Goal: Navigation & Orientation: Find specific page/section

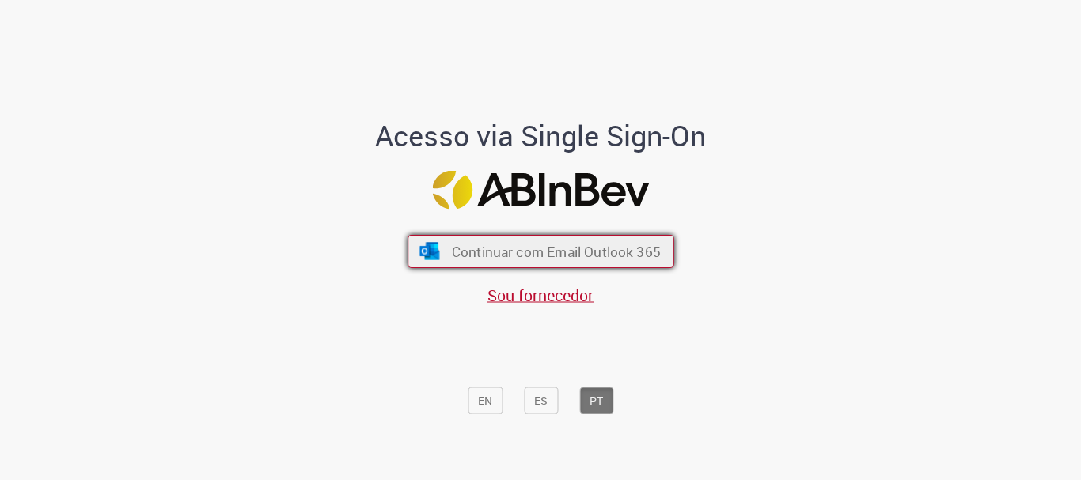
click at [574, 244] on span "Continuar com Email Outlook 365" at bounding box center [555, 252] width 209 height 18
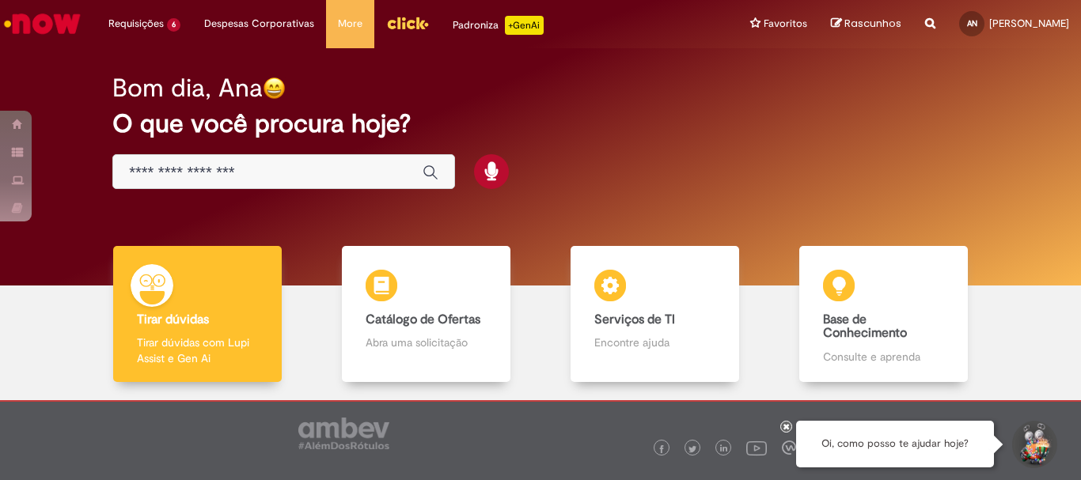
click at [404, 25] on img "Menu Cabeçalho" at bounding box center [407, 23] width 43 height 24
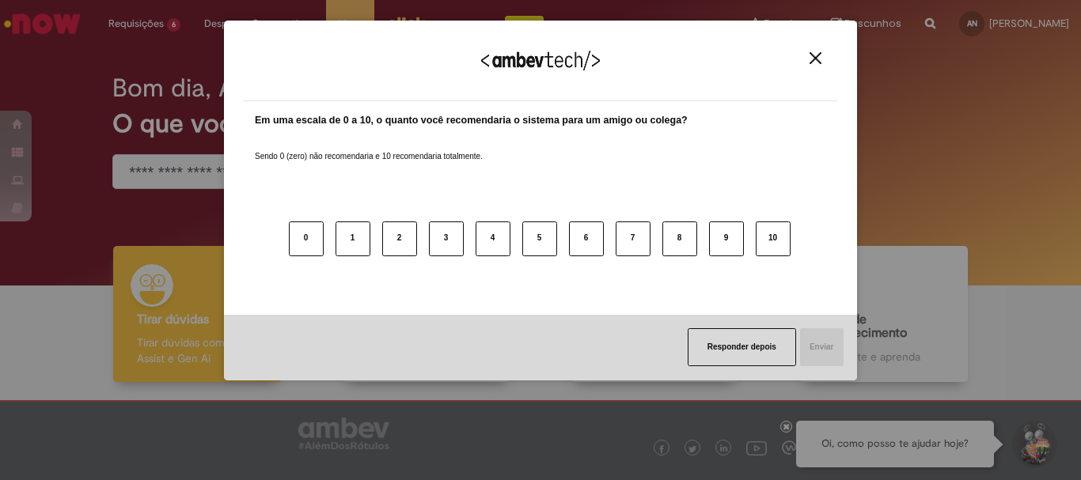
click at [814, 57] on img "Close" at bounding box center [815, 58] width 12 height 12
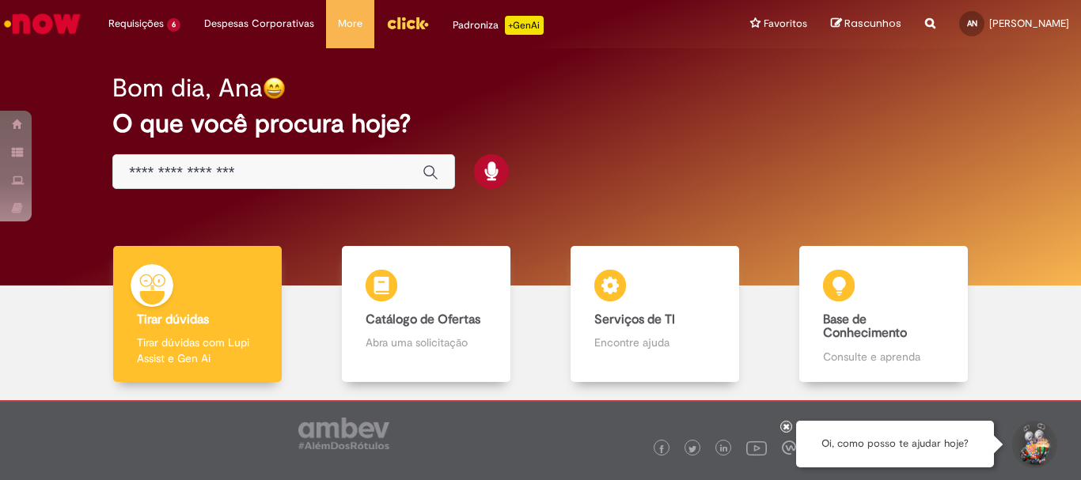
click at [406, 26] on img "Menu Cabeçalho" at bounding box center [407, 23] width 43 height 24
